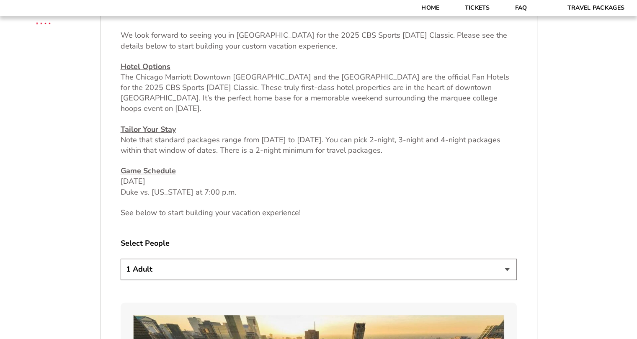
scroll to position [342, 0]
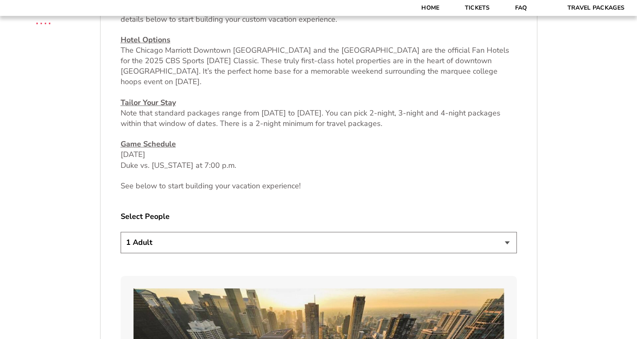
click at [461, 243] on select "1 Adult 2 Adults 3 Adults 4 Adults 2 Adults + 1 Child 2 Adults + 2 Children 2 A…" at bounding box center [319, 242] width 396 height 21
select select "2 Adults"
click at [121, 232] on select "1 Adult 2 Adults 3 Adults 4 Adults 2 Adults + 1 Child 2 Adults + 2 Children 2 A…" at bounding box center [319, 242] width 396 height 21
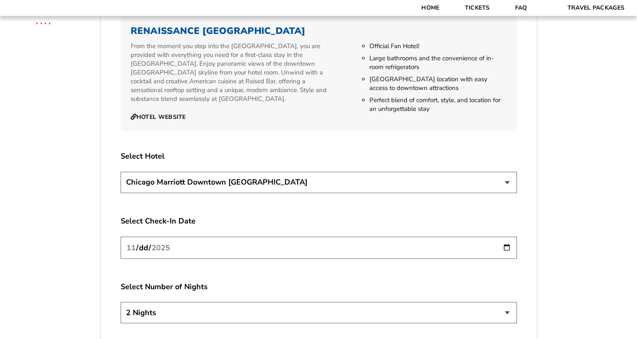
scroll to position [1378, 0]
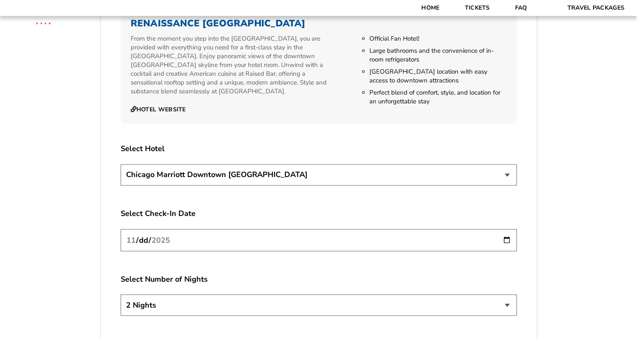
click at [282, 164] on select "[GEOGRAPHIC_DATA] [GEOGRAPHIC_DATA]" at bounding box center [319, 174] width 396 height 21
select select "21326"
click at [121, 164] on select "[GEOGRAPHIC_DATA] [GEOGRAPHIC_DATA]" at bounding box center [319, 174] width 396 height 21
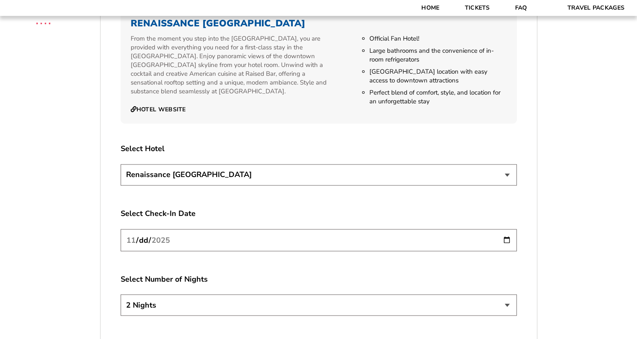
click at [503, 229] on input "[DATE]" at bounding box center [319, 240] width 396 height 22
click at [288, 208] on label "Select Check-In Date" at bounding box center [319, 213] width 396 height 10
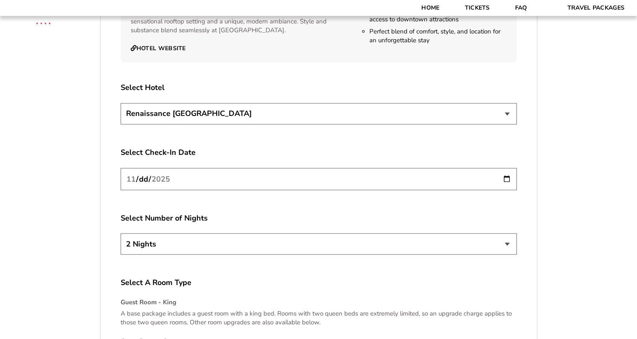
scroll to position [1457, 0]
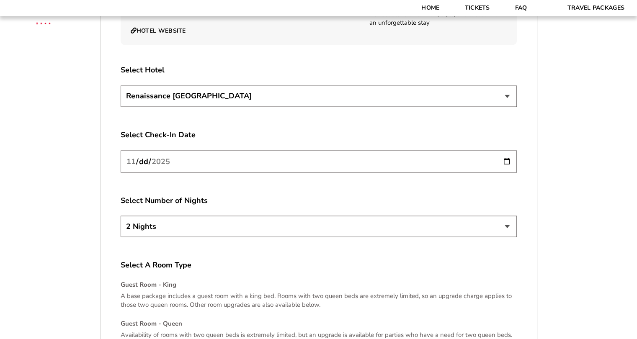
click at [280, 221] on select "2 Nights 3 Nights 4 Nights" at bounding box center [319, 226] width 396 height 21
click at [248, 151] on input "[DATE]" at bounding box center [319, 161] width 396 height 22
click at [508, 152] on input "[DATE]" at bounding box center [319, 161] width 396 height 22
click at [270, 221] on select "2 Nights 3 Nights 4 Nights" at bounding box center [319, 226] width 396 height 21
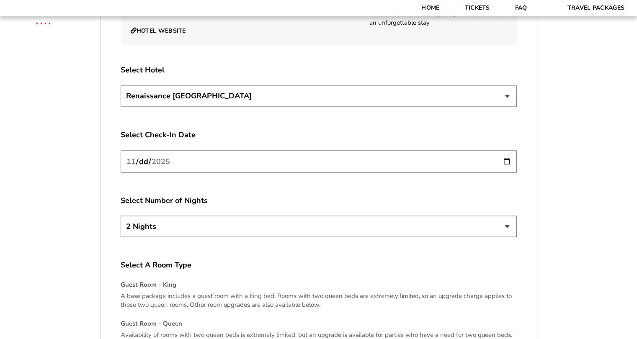
select select "4 Nights"
click at [121, 216] on select "2 Nights 3 Nights 4 Nights" at bounding box center [319, 226] width 396 height 21
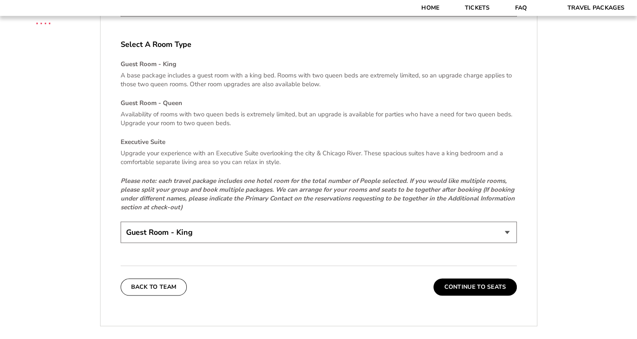
scroll to position [1673, 0]
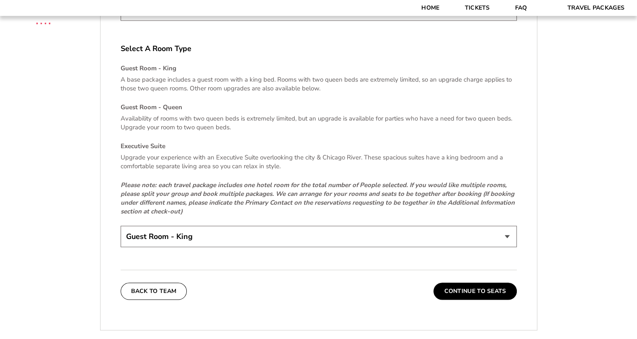
click at [171, 226] on select "Guest Room - King Guest Room - Queen (+$95 per night) Executive Suite (+$315 pe…" at bounding box center [319, 236] width 396 height 21
click at [121, 226] on select "Guest Room - King Guest Room - Queen (+$95 per night) Executive Suite (+$315 pe…" at bounding box center [319, 236] width 396 height 21
click at [458, 283] on button "Continue To Seats" at bounding box center [475, 291] width 83 height 17
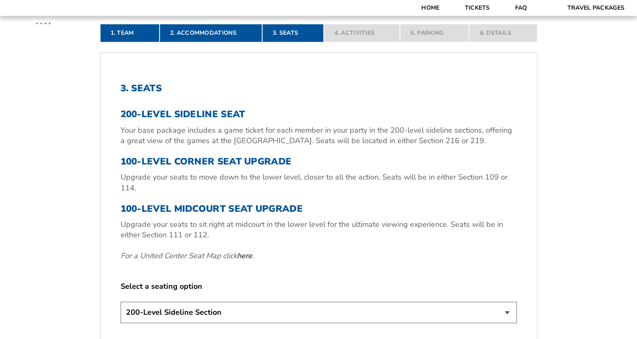
scroll to position [268, 0]
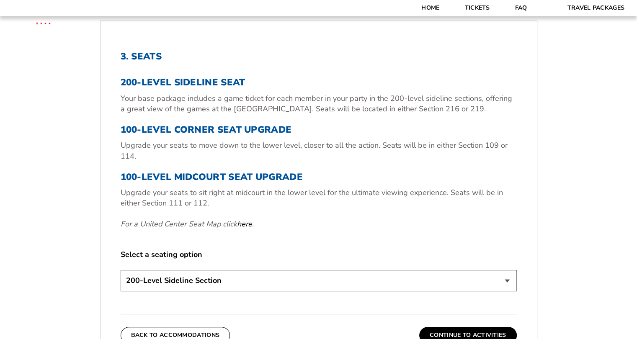
click at [362, 281] on select "200-Level Sideline Section 100-Level Corner Seat Upgrade (+$80 per person) 100-…" at bounding box center [319, 280] width 396 height 21
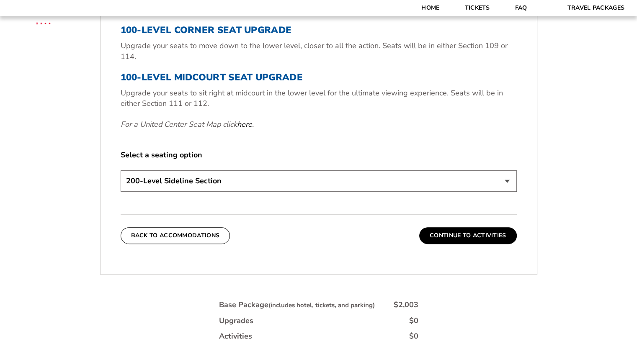
scroll to position [369, 0]
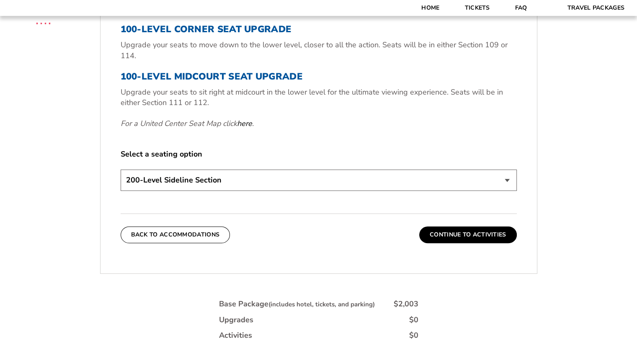
click at [264, 186] on select "200-Level Sideline Section 100-Level Corner Seat Upgrade (+$80 per person) 100-…" at bounding box center [319, 180] width 396 height 21
select select "100-Level Midcourt Seat Upgrade"
click at [121, 170] on select "200-Level Sideline Section 100-Level Corner Seat Upgrade (+$80 per person) 100-…" at bounding box center [319, 180] width 396 height 21
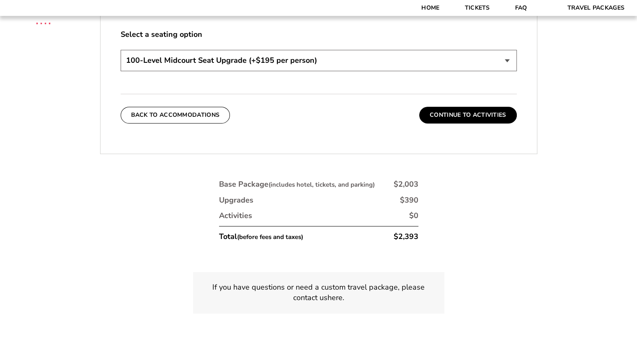
scroll to position [503, 0]
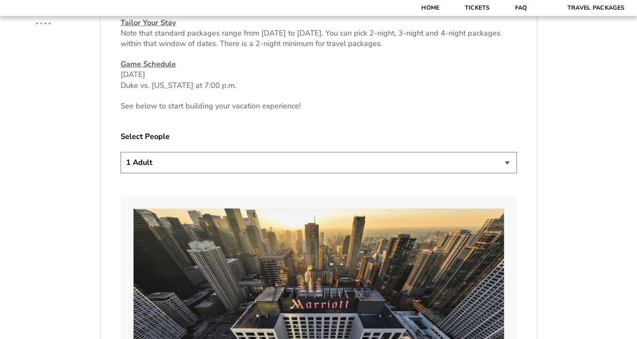
scroll to position [432, 0]
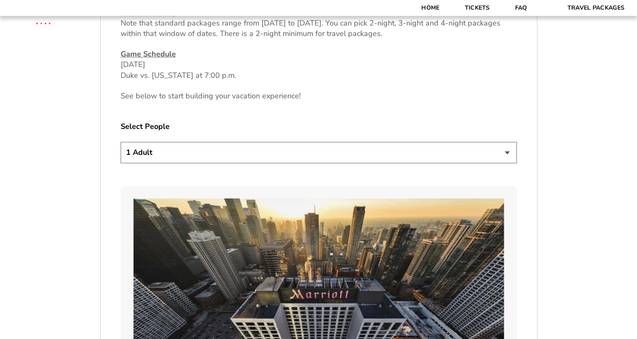
click at [332, 161] on select "1 Adult 2 Adults 3 Adults 4 Adults 2 Adults + 1 Child 2 Adults + 2 Children 2 A…" at bounding box center [319, 152] width 396 height 21
select select "2 Adults"
click at [121, 142] on select "1 Adult 2 Adults 3 Adults 4 Adults 2 Adults + 1 Child 2 Adults + 2 Children 2 A…" at bounding box center [319, 152] width 396 height 21
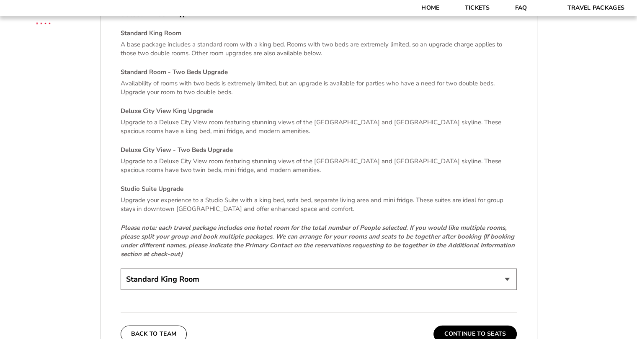
scroll to position [1723, 0]
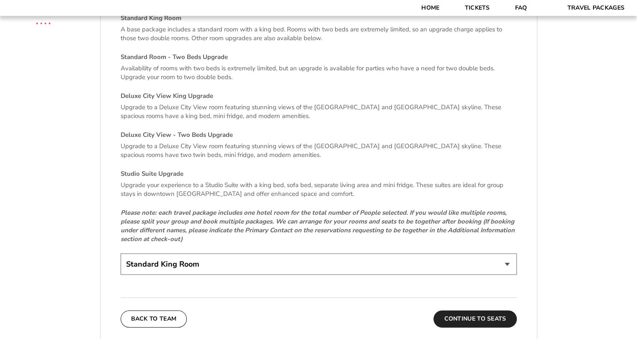
click at [470, 311] on button "Continue To Seats" at bounding box center [475, 319] width 83 height 17
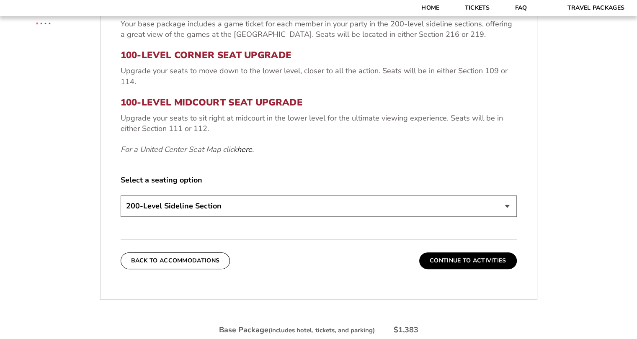
scroll to position [400, 0]
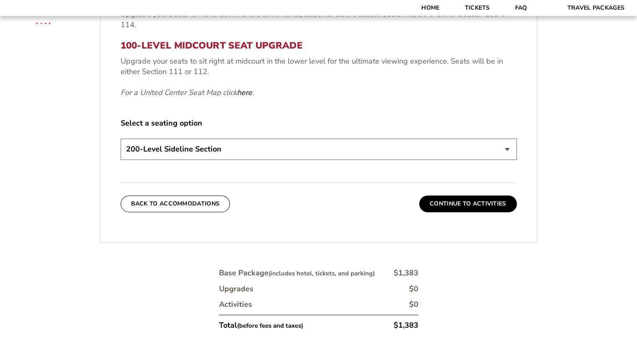
click at [269, 146] on select "200-Level Sideline Section 100-Level Corner Seat Upgrade (+$80 per person) 100-…" at bounding box center [319, 149] width 396 height 21
select select "100-Level Midcourt Seat Upgrade"
click at [121, 139] on select "200-Level Sideline Section 100-Level Corner Seat Upgrade (+$80 per person) 100-…" at bounding box center [319, 149] width 396 height 21
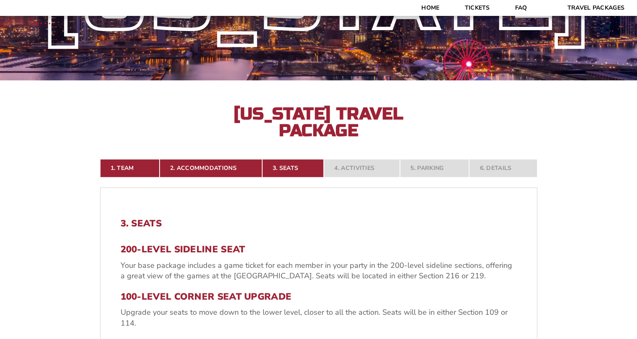
scroll to position [148, 0]
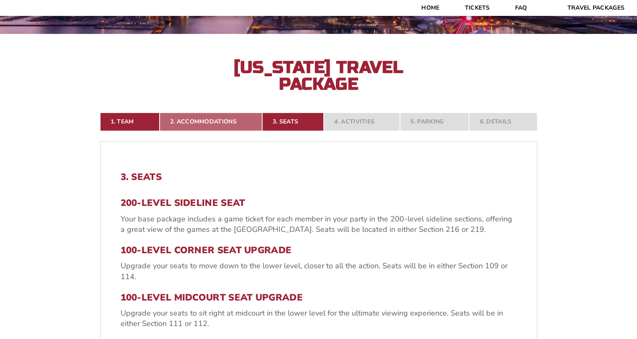
click at [205, 123] on link "2. Accommodations" at bounding box center [211, 122] width 103 height 18
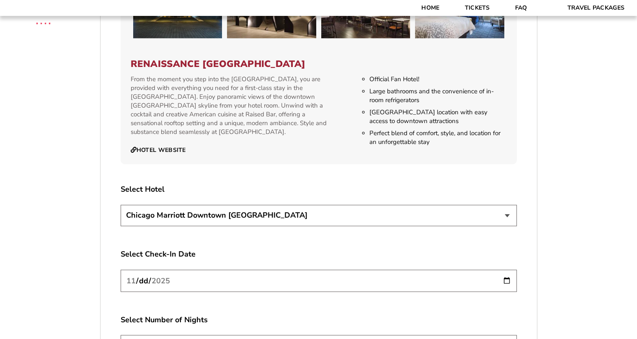
scroll to position [1338, 0]
click at [298, 210] on select "[GEOGRAPHIC_DATA] [GEOGRAPHIC_DATA]" at bounding box center [319, 214] width 396 height 21
select select "21326"
click at [121, 204] on select "[GEOGRAPHIC_DATA] [GEOGRAPHIC_DATA]" at bounding box center [319, 214] width 396 height 21
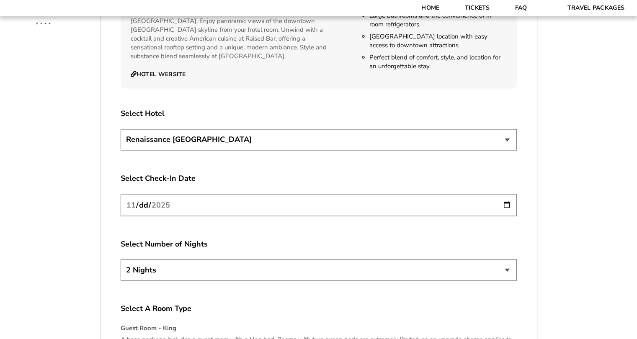
scroll to position [1413, 0]
click at [347, 262] on select "2 Nights 3 Nights 4 Nights" at bounding box center [319, 269] width 396 height 21
select select "4 Nights"
click at [121, 259] on select "2 Nights 3 Nights 4 Nights" at bounding box center [319, 269] width 396 height 21
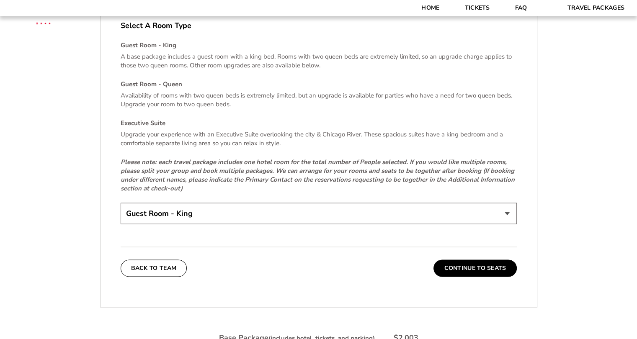
scroll to position [1697, 0]
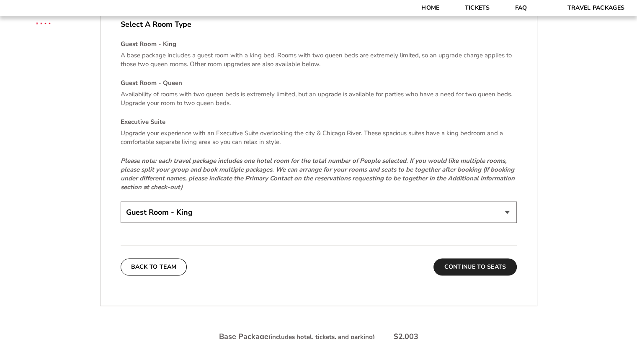
click at [470, 259] on button "Continue To Seats" at bounding box center [475, 267] width 83 height 17
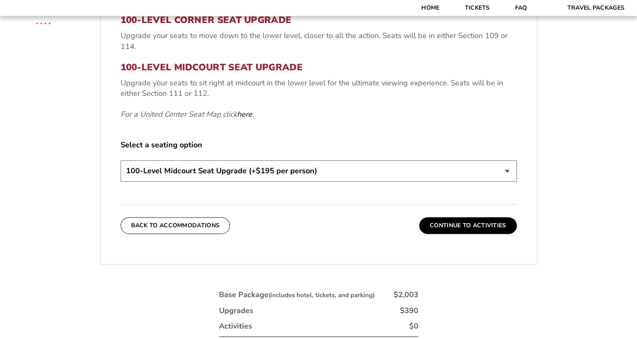
scroll to position [378, 0]
click at [332, 168] on select "200-Level Sideline Section 100-Level Corner Seat Upgrade (+$80 per person) 100-…" at bounding box center [319, 170] width 396 height 21
select select "200-Level Sideline Section"
click at [121, 160] on select "200-Level Sideline Section 100-Level Corner Seat Upgrade (+$80 per person) 100-…" at bounding box center [319, 170] width 396 height 21
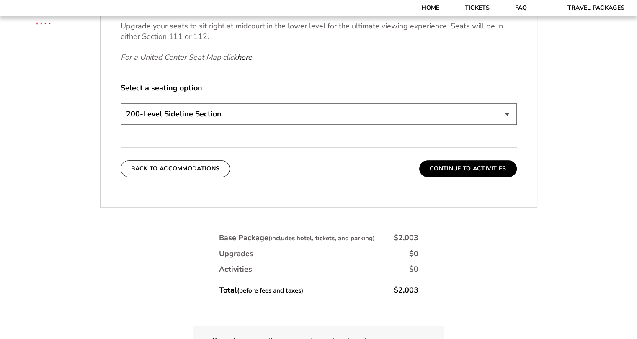
scroll to position [380, 0]
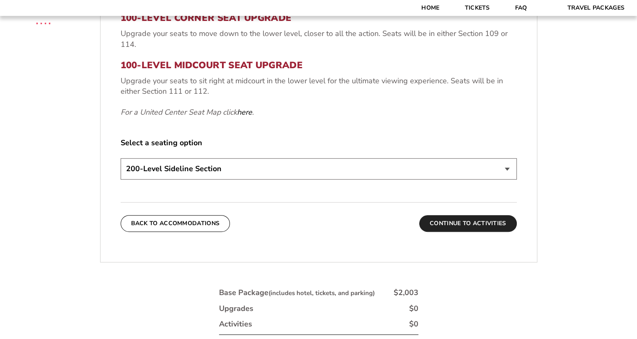
click at [437, 224] on button "Continue To Activities" at bounding box center [468, 223] width 98 height 17
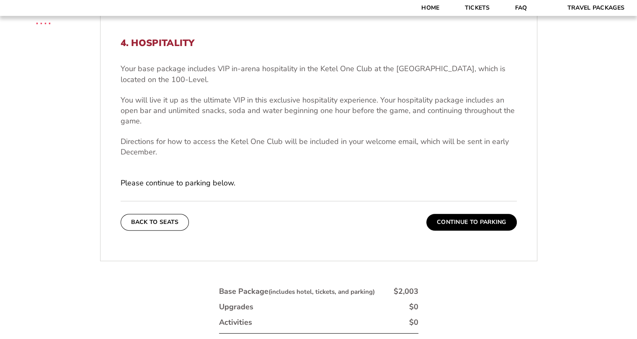
scroll to position [255, 0]
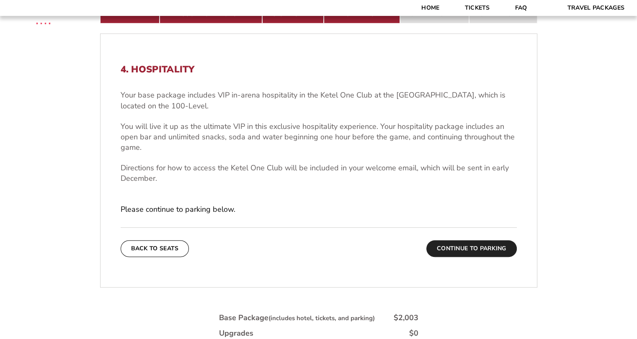
click at [493, 245] on button "Continue To Parking" at bounding box center [472, 249] width 91 height 17
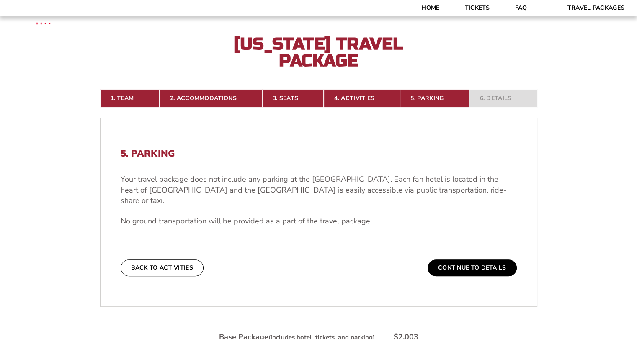
scroll to position [216, 0]
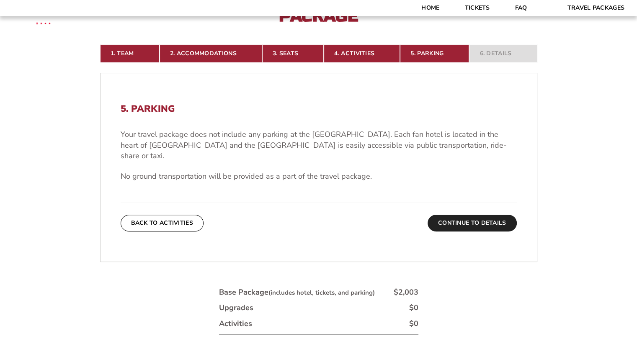
click at [465, 216] on button "Continue To Details" at bounding box center [472, 223] width 89 height 17
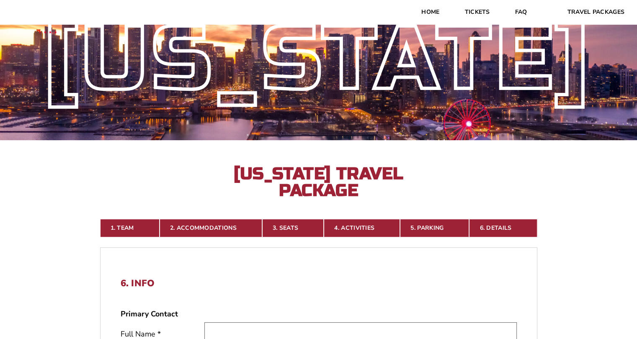
scroll to position [0, 0]
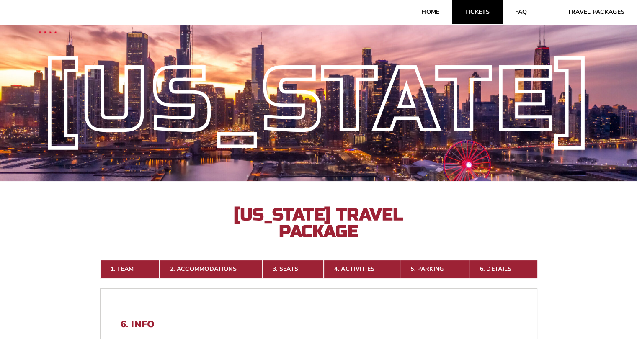
click at [475, 11] on link "Tickets" at bounding box center [477, 12] width 50 height 24
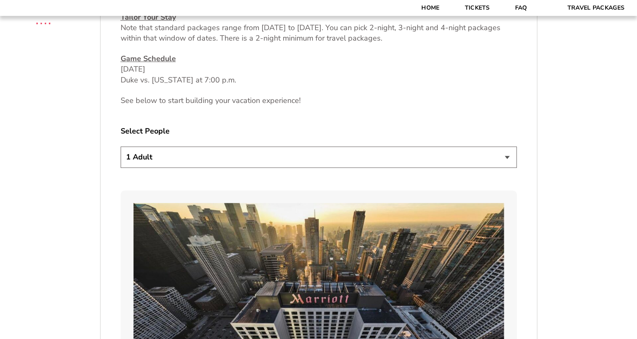
scroll to position [428, 0]
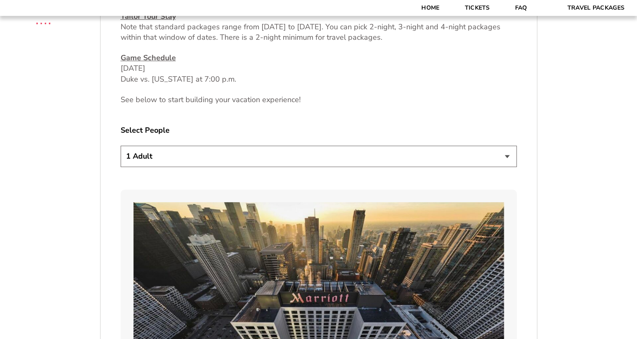
click at [276, 164] on select "1 Adult 2 Adults 3 Adults 4 Adults 2 Adults + 1 Child 2 Adults + 2 Children 2 A…" at bounding box center [319, 156] width 396 height 21
select select "2 Adults"
click at [121, 146] on select "1 Adult 2 Adults 3 Adults 4 Adults 2 Adults + 1 Child 2 Adults + 2 Children 2 A…" at bounding box center [319, 156] width 396 height 21
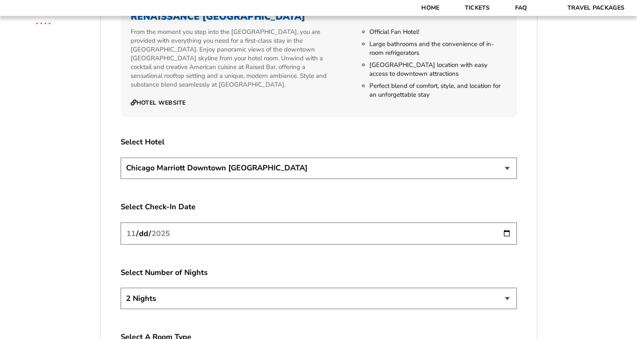
scroll to position [1395, 0]
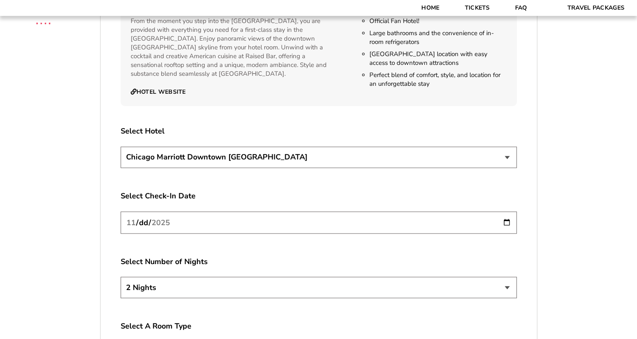
click at [225, 147] on select "[GEOGRAPHIC_DATA] [GEOGRAPHIC_DATA]" at bounding box center [319, 157] width 396 height 21
select select "21326"
click at [121, 147] on select "[GEOGRAPHIC_DATA] [GEOGRAPHIC_DATA]" at bounding box center [319, 157] width 396 height 21
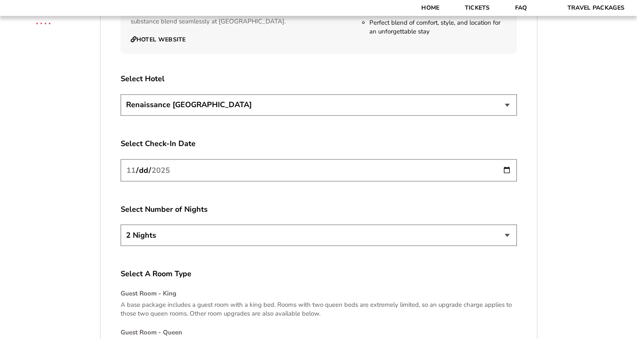
click at [337, 227] on select "2 Nights 3 Nights 4 Nights" at bounding box center [319, 235] width 396 height 21
select select "4 Nights"
click at [121, 225] on select "2 Nights 3 Nights 4 Nights" at bounding box center [319, 235] width 396 height 21
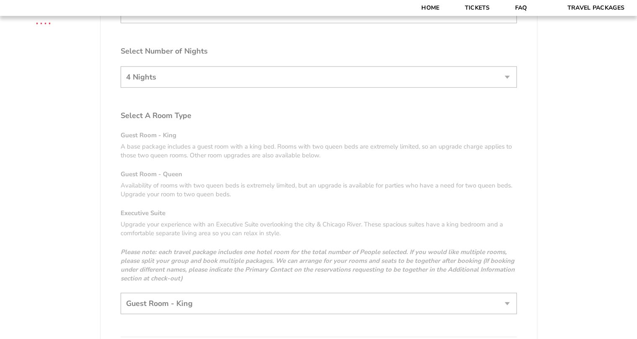
scroll to position [1632, 0]
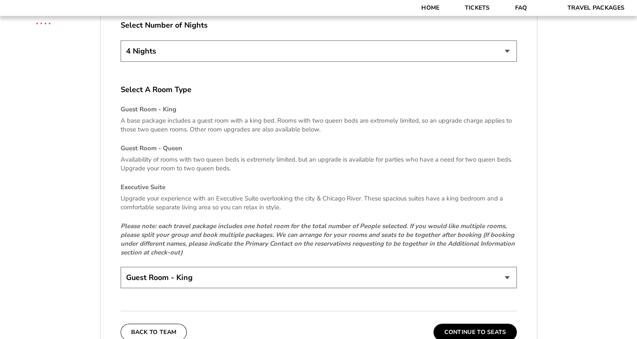
click at [321, 269] on select "Guest Room - King Guest Room - Queen (+$95 per night) Executive Suite (+$315 pe…" at bounding box center [319, 277] width 396 height 21
click at [460, 324] on button "Continue To Seats" at bounding box center [475, 332] width 83 height 17
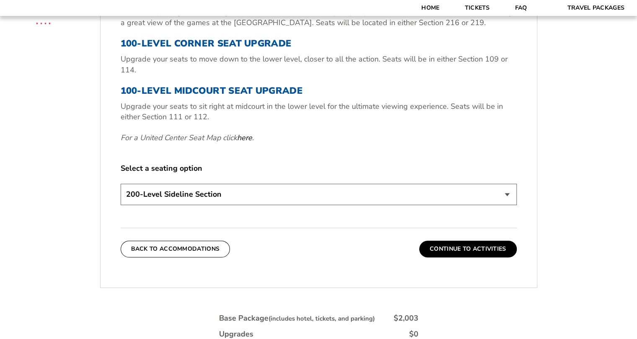
scroll to position [355, 0]
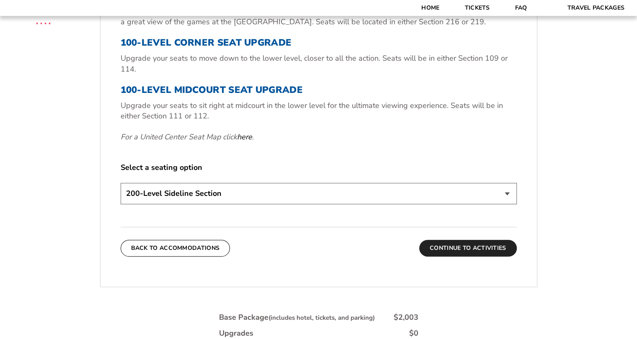
click at [434, 249] on button "Continue To Activities" at bounding box center [468, 248] width 98 height 17
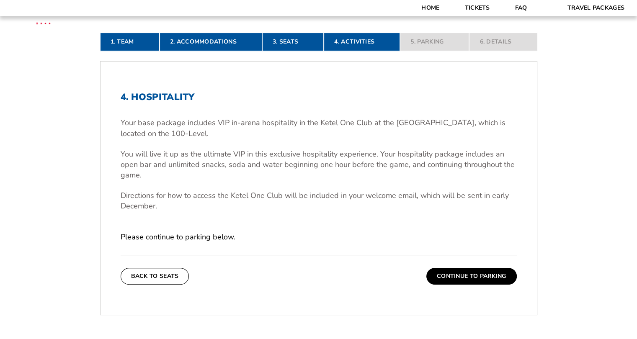
scroll to position [295, 0]
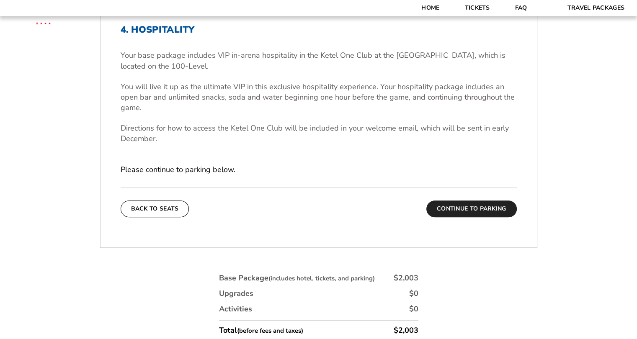
click at [454, 209] on button "Continue To Parking" at bounding box center [472, 209] width 91 height 17
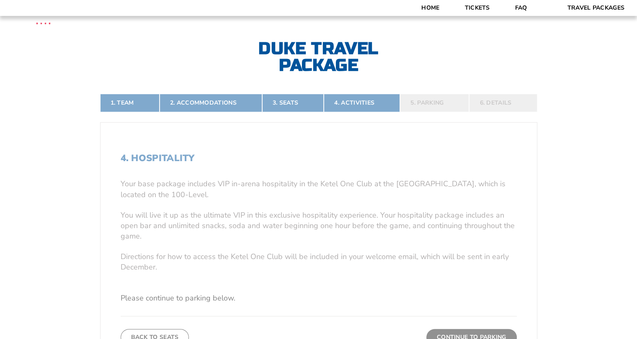
scroll to position [160, 0]
